Goal: Task Accomplishment & Management: Manage account settings

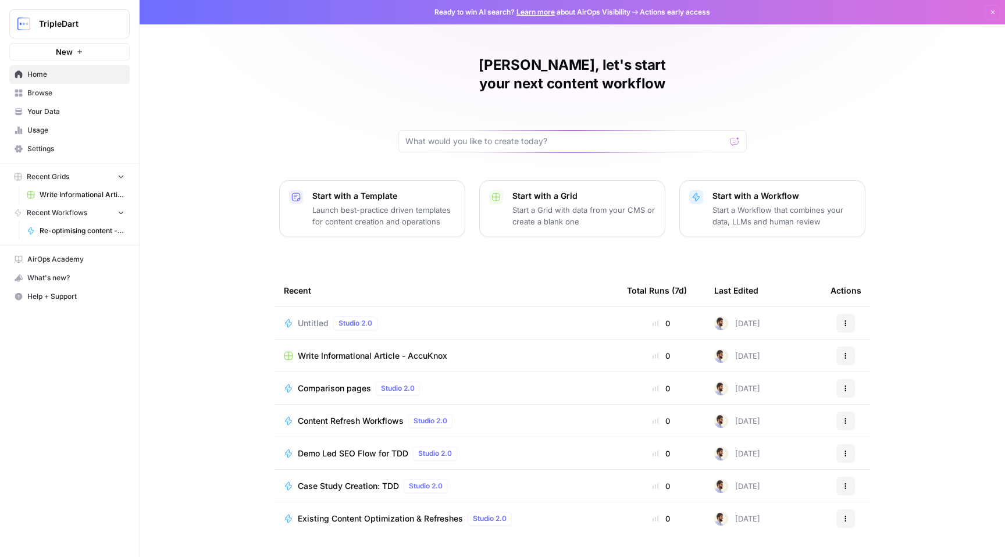
click at [35, 149] on span "Settings" at bounding box center [75, 149] width 97 height 10
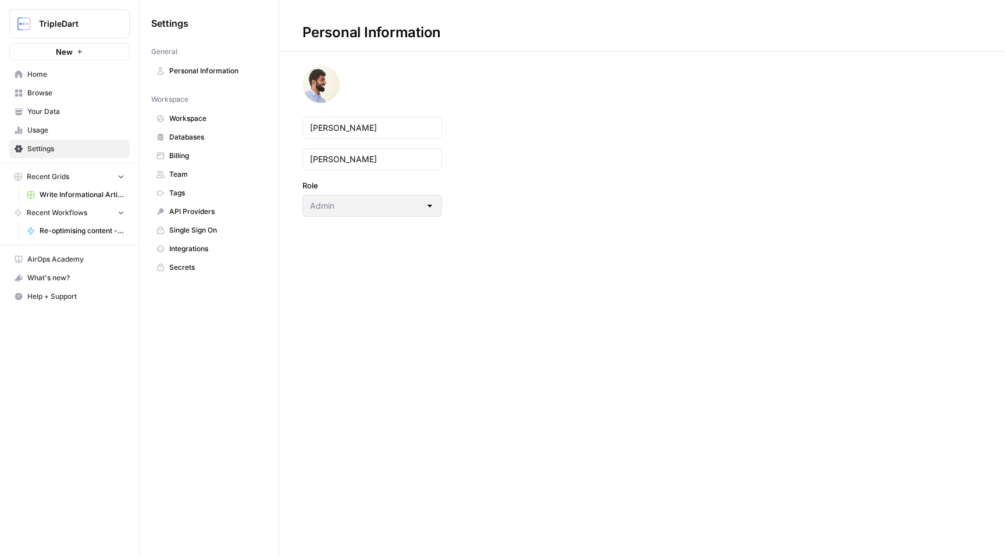
click at [197, 157] on span "Billing" at bounding box center [215, 156] width 92 height 10
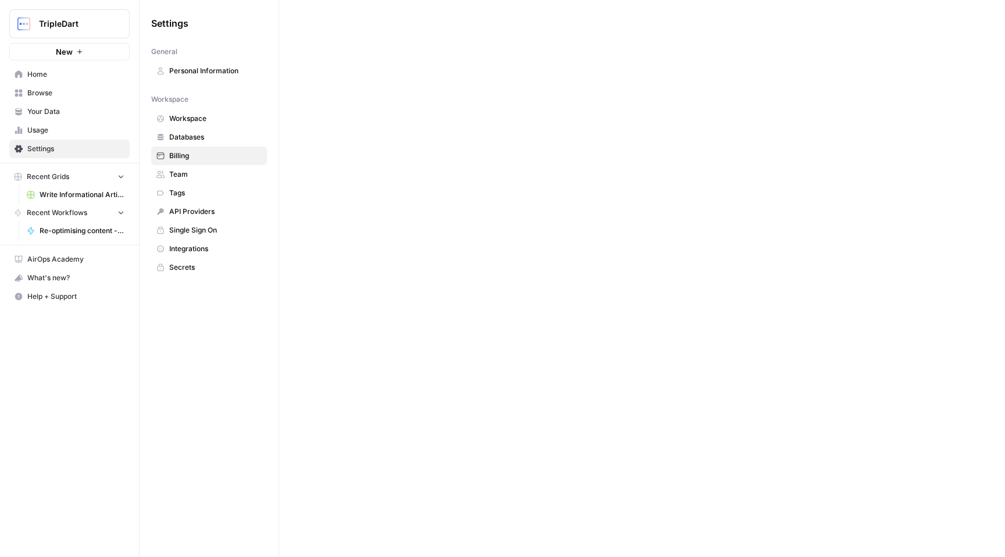
click at [194, 153] on span "Billing" at bounding box center [215, 156] width 92 height 10
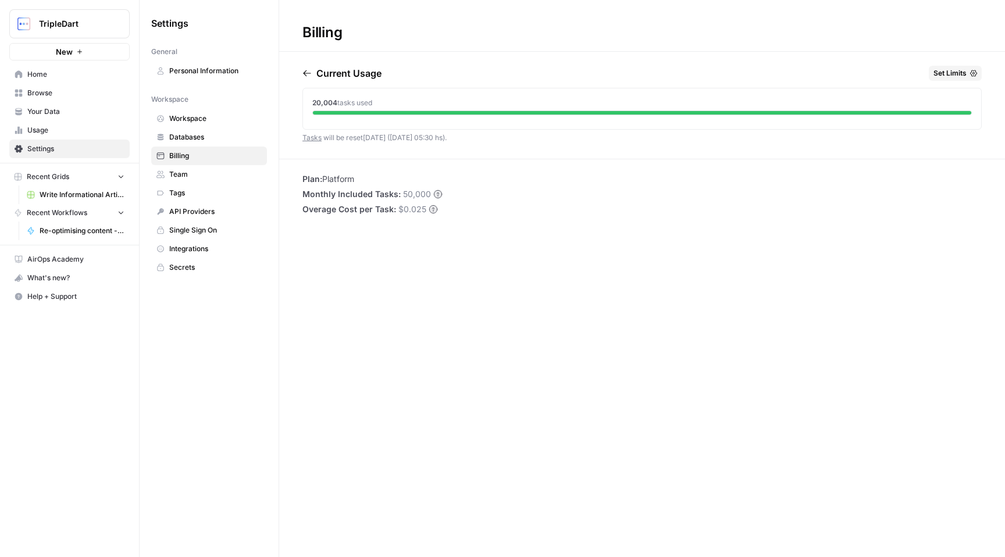
click at [345, 184] on li "Plan: Platform" at bounding box center [372, 179] width 140 height 12
click at [63, 128] on span "Usage" at bounding box center [75, 130] width 97 height 10
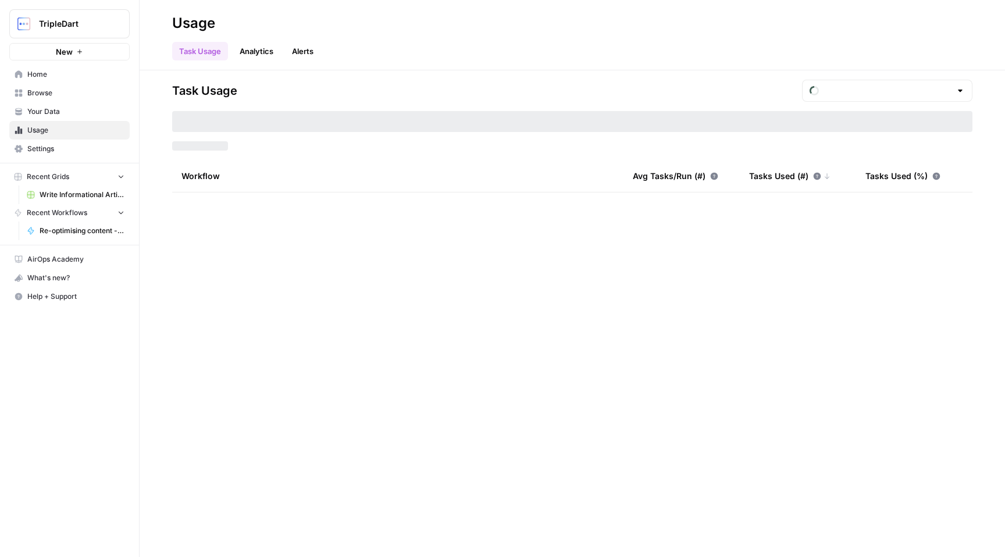
type input "August Tasks"
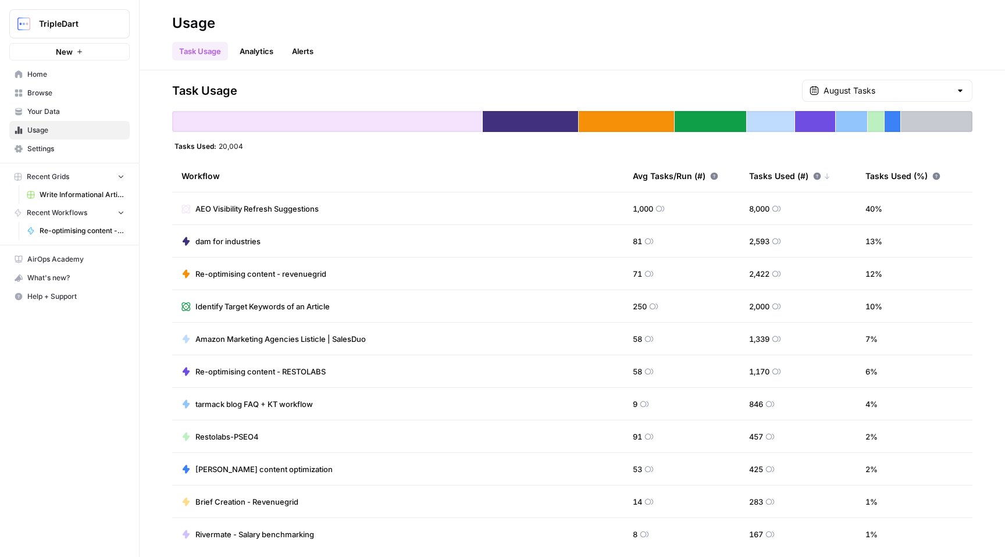
click at [304, 209] on span "AEO Visibility Refresh Suggestions" at bounding box center [256, 209] width 123 height 12
click at [266, 51] on link "Analytics" at bounding box center [257, 51] width 48 height 19
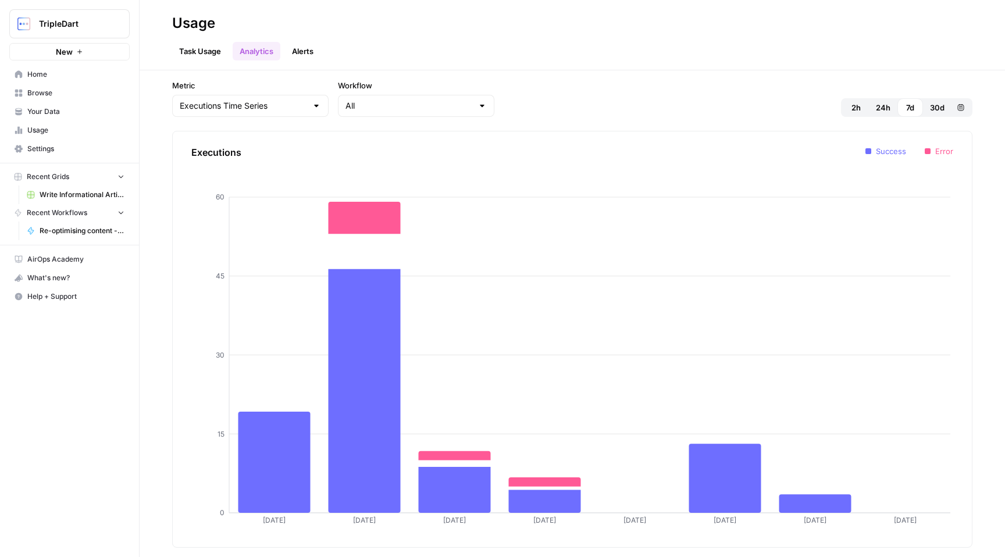
click at [196, 52] on link "Task Usage" at bounding box center [200, 51] width 56 height 19
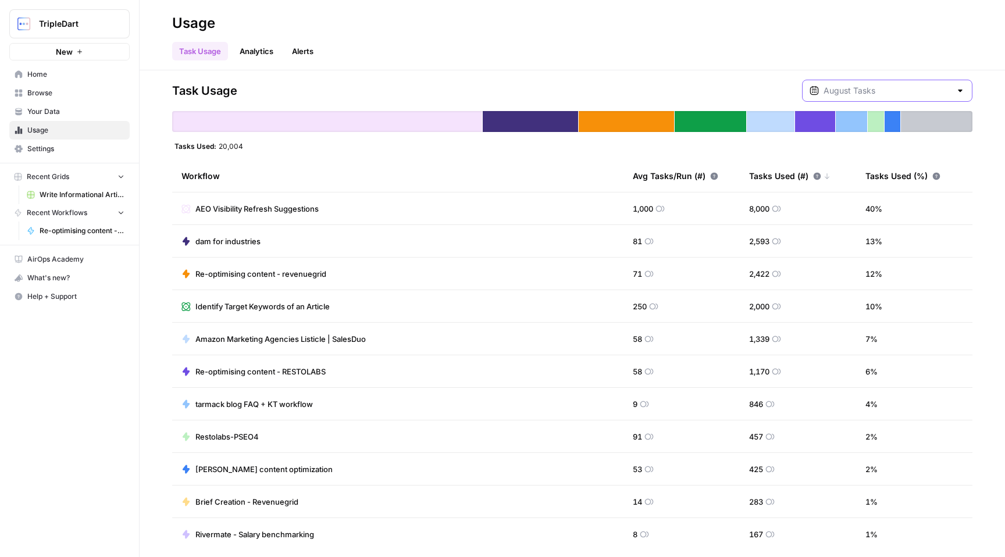
click at [863, 96] on input "text" at bounding box center [886, 91] width 127 height 12
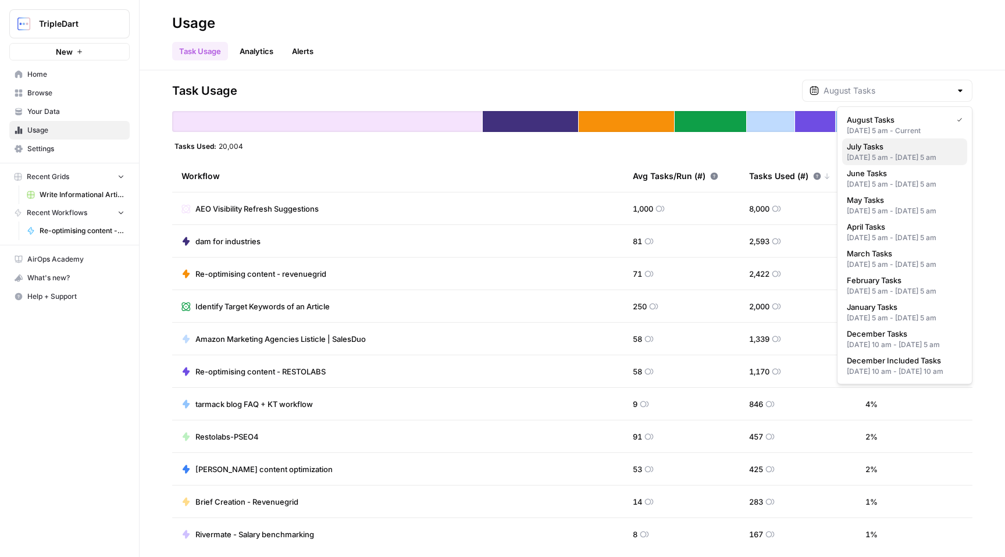
click at [864, 144] on span "July Tasks" at bounding box center [902, 147] width 111 height 12
type input "July Tasks"
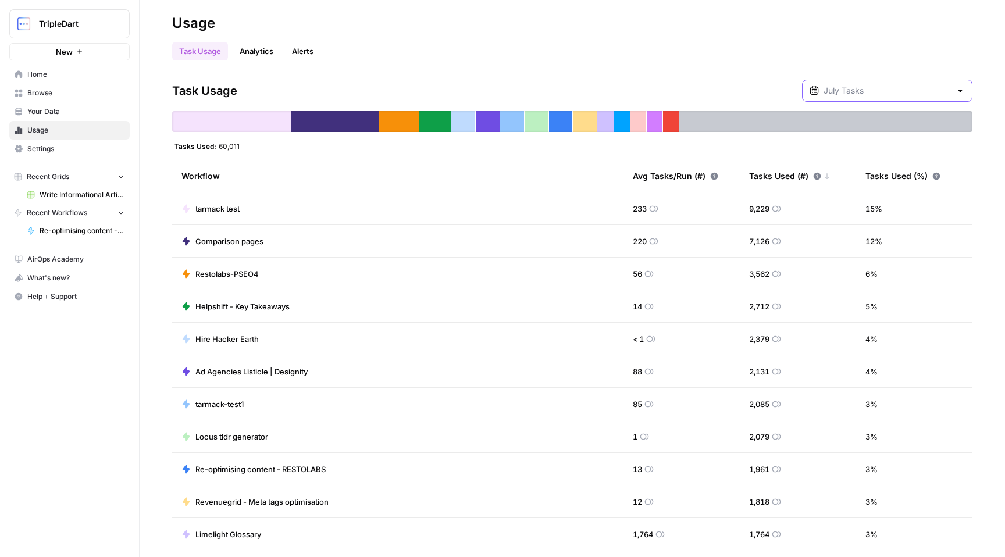
click at [909, 94] on input "text" at bounding box center [886, 91] width 127 height 12
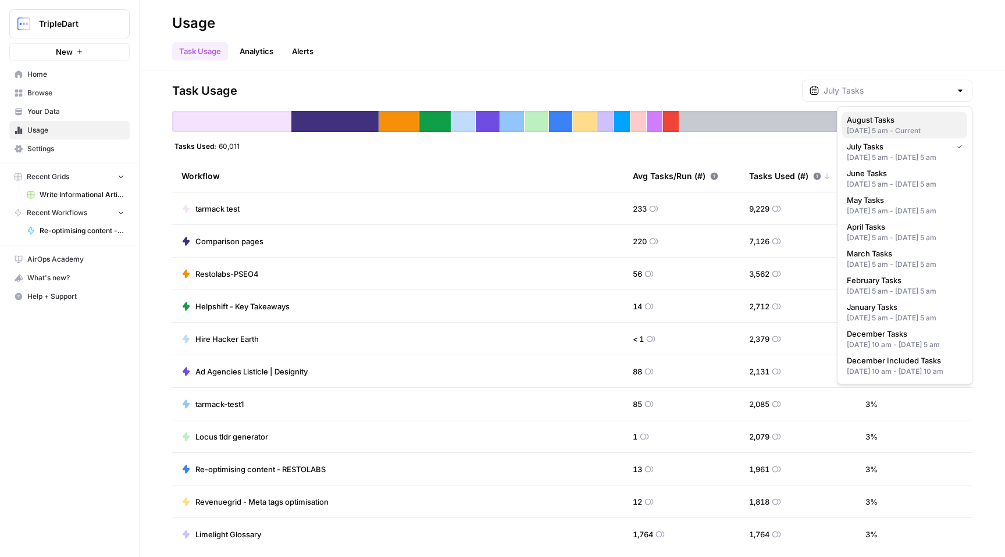
click at [894, 127] on div "[DATE] 5 am - Current" at bounding box center [905, 131] width 116 height 10
type input "August Tasks"
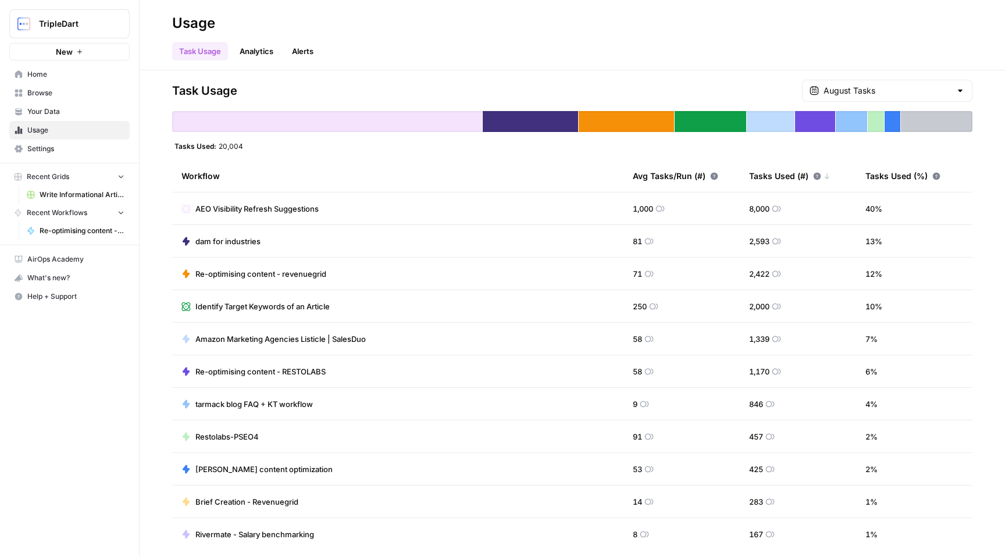
click at [349, 75] on div "Task Usage August Tasks Tasks Used: 20,004 Workflow Avg Tasks/Run (#) Tasks Use…" at bounding box center [572, 313] width 865 height 487
